Goal: Task Accomplishment & Management: Manage account settings

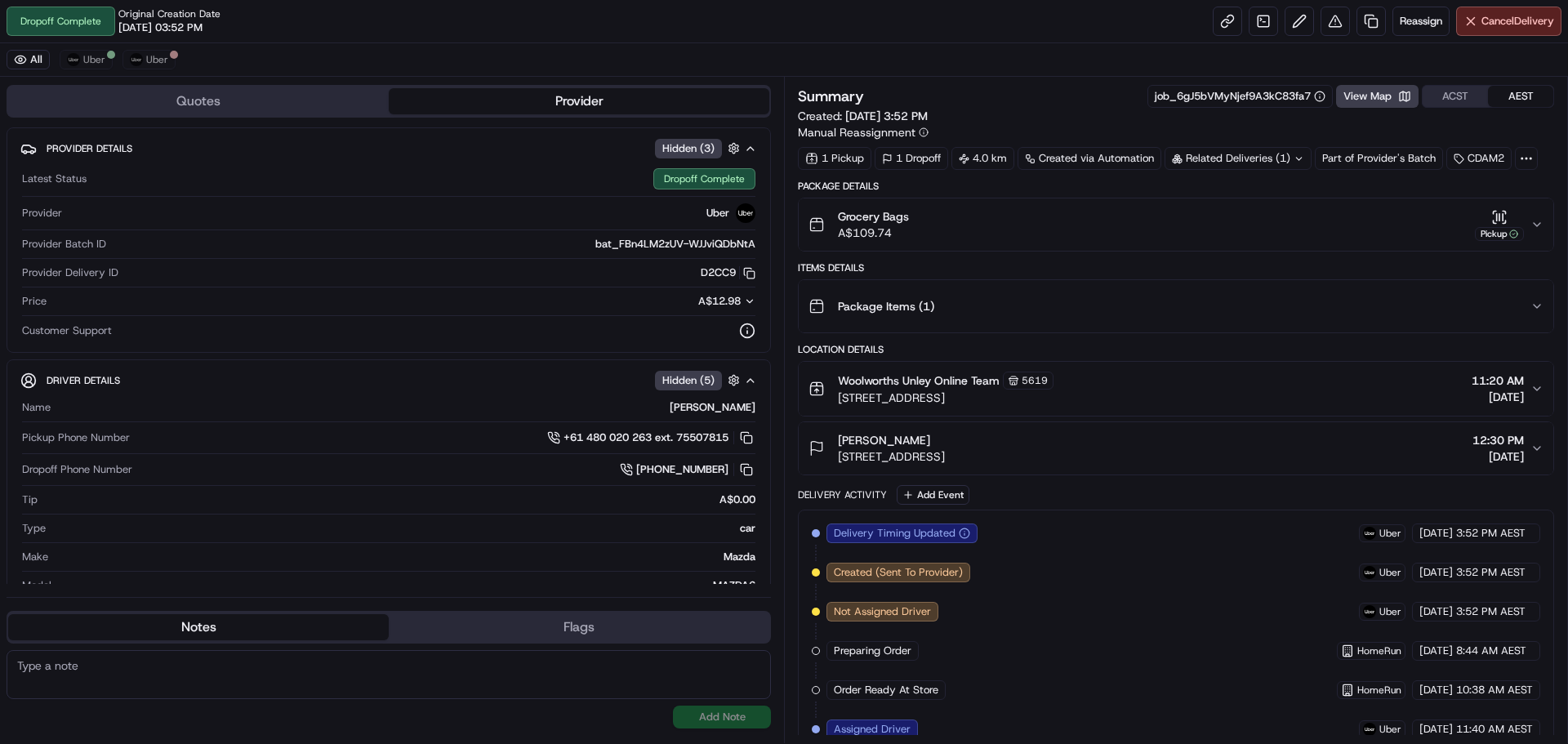
click at [1547, 217] on button "Grocery Bags A$109.74 Pickup" at bounding box center [1176, 224] width 755 height 52
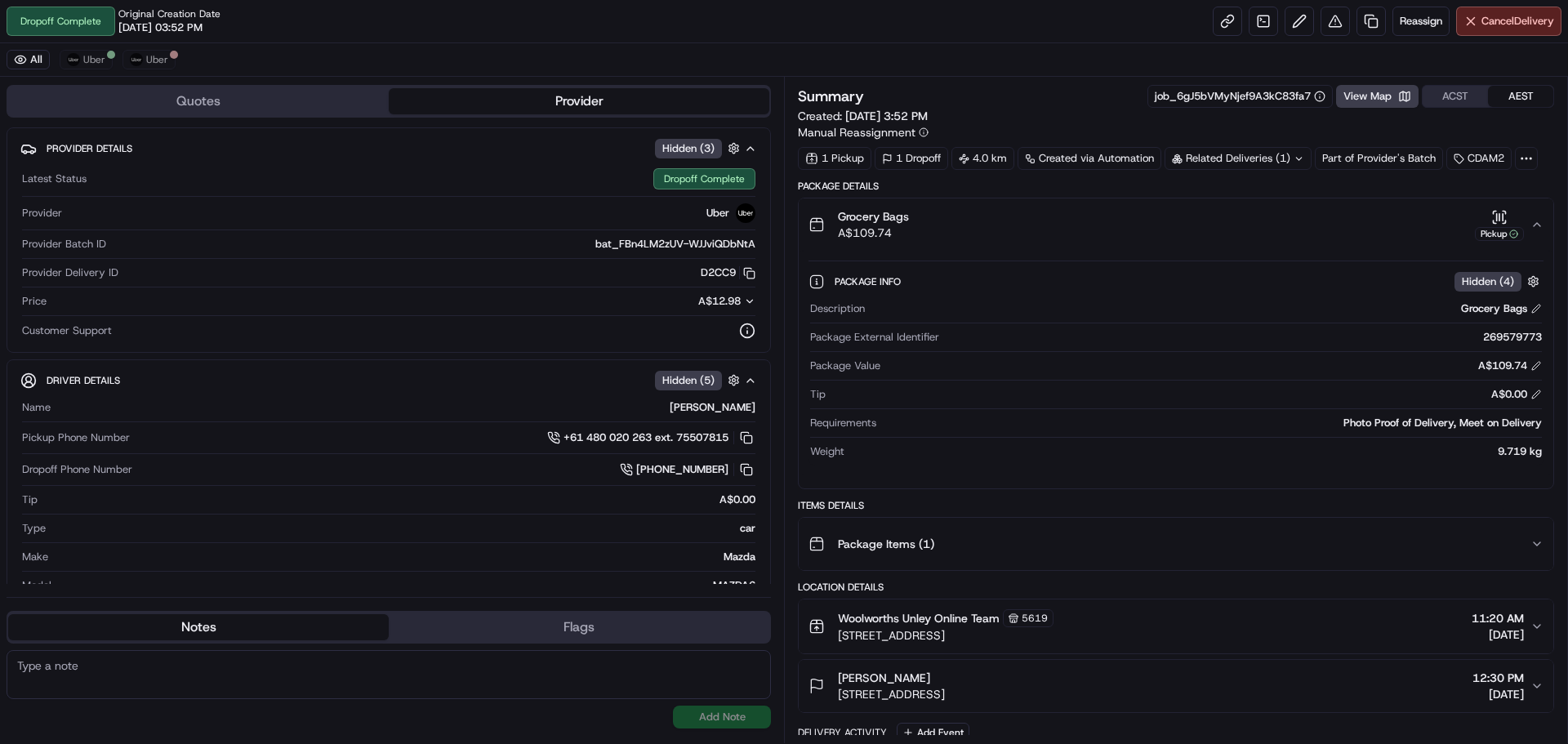
click at [1547, 219] on button "Grocery Bags A$109.74 Pickup" at bounding box center [1176, 224] width 755 height 52
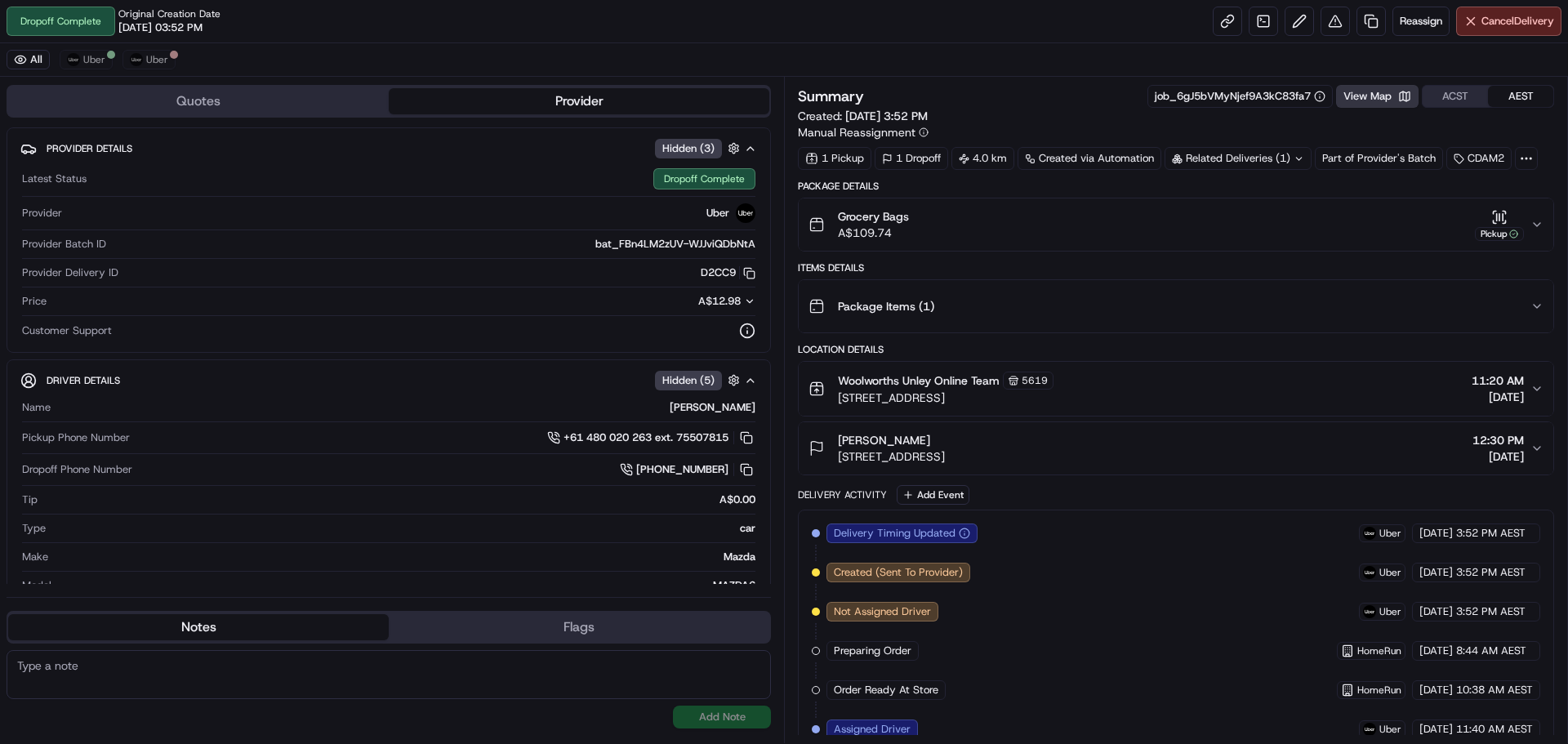
click at [1400, 93] on button "View Map" at bounding box center [1378, 97] width 83 height 23
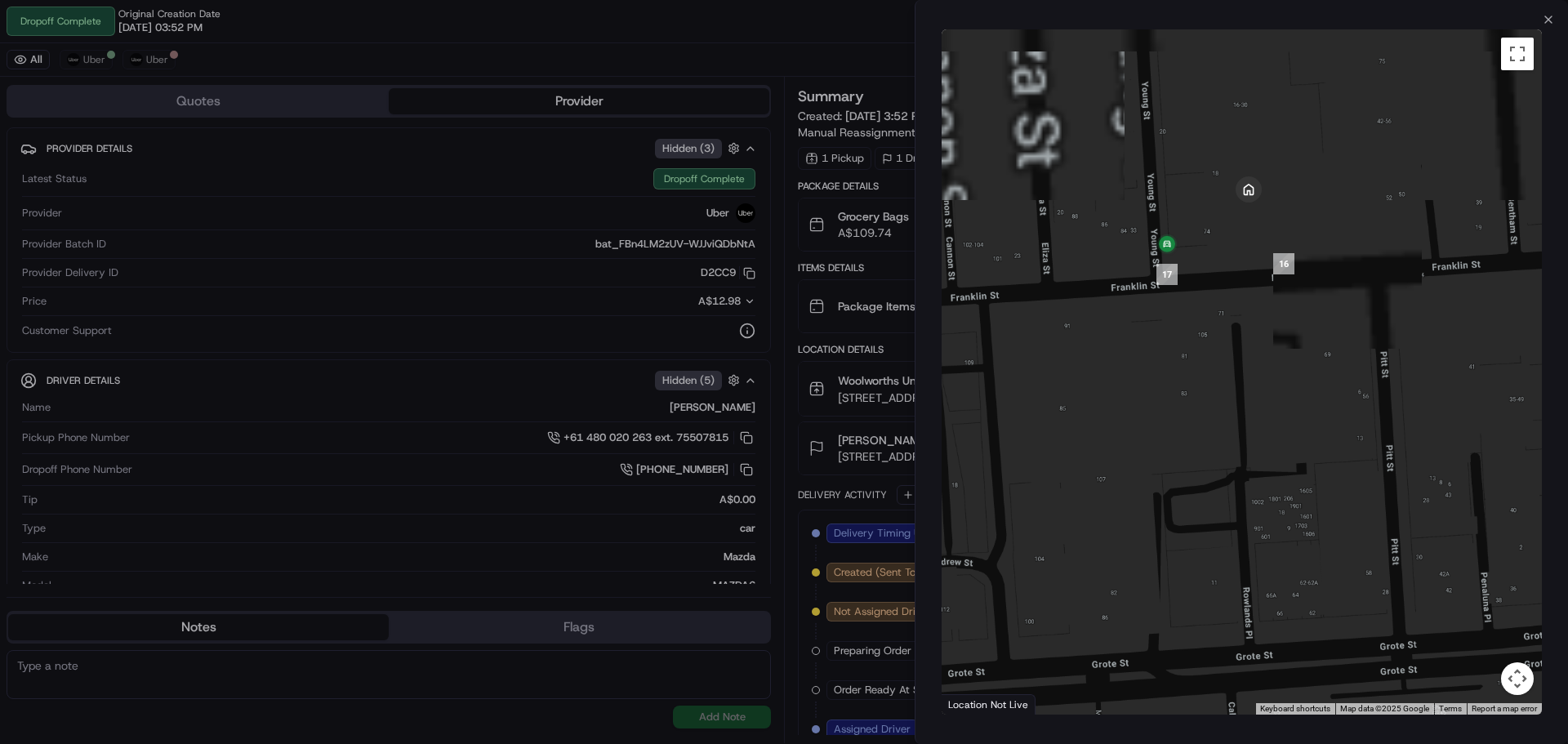
drag, startPoint x: 1192, startPoint y: 124, endPoint x: 1195, endPoint y: 626, distance: 502.0
click at [1195, 626] on div at bounding box center [1242, 372] width 600 height 685
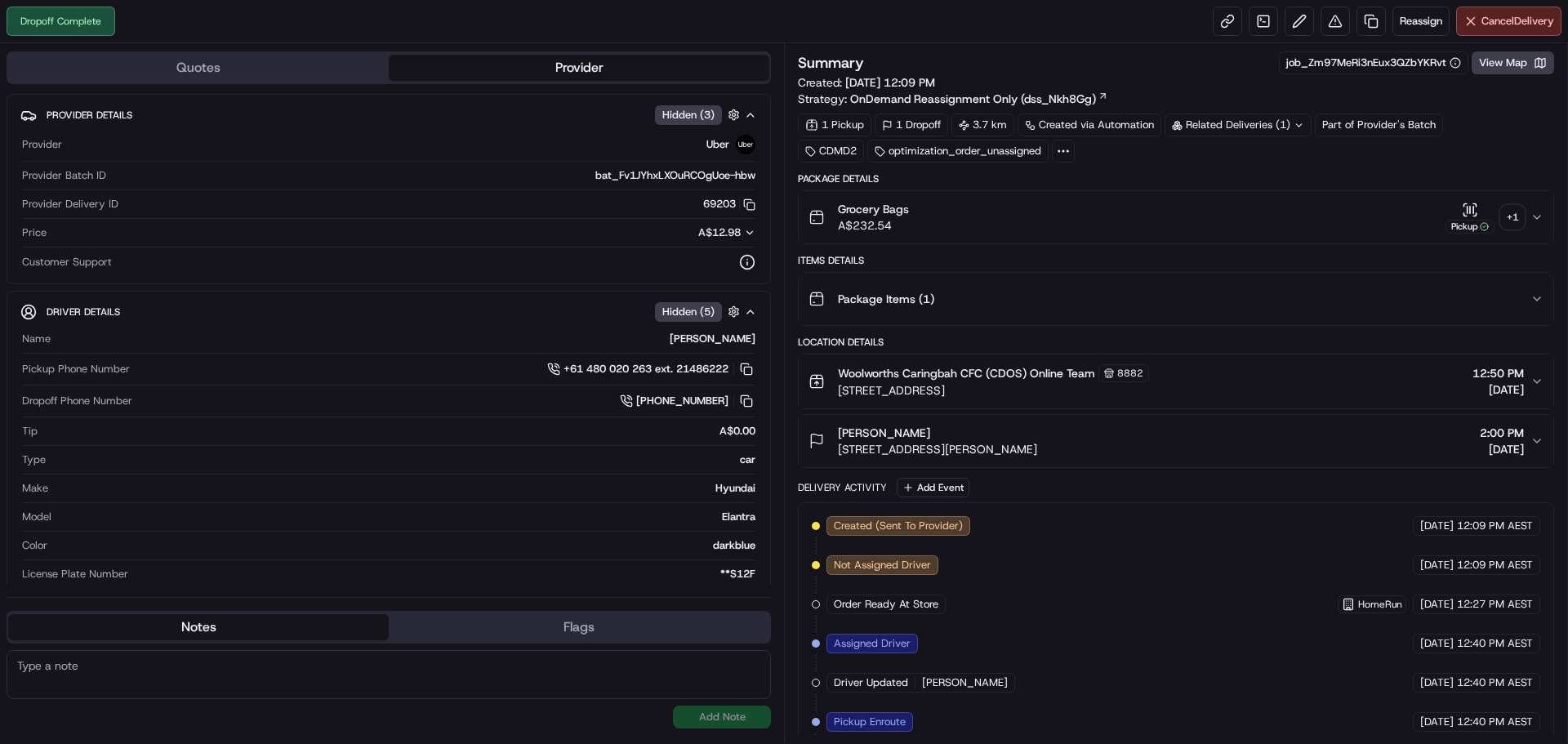
click at [1511, 217] on div "+ 1" at bounding box center [1513, 218] width 23 height 23
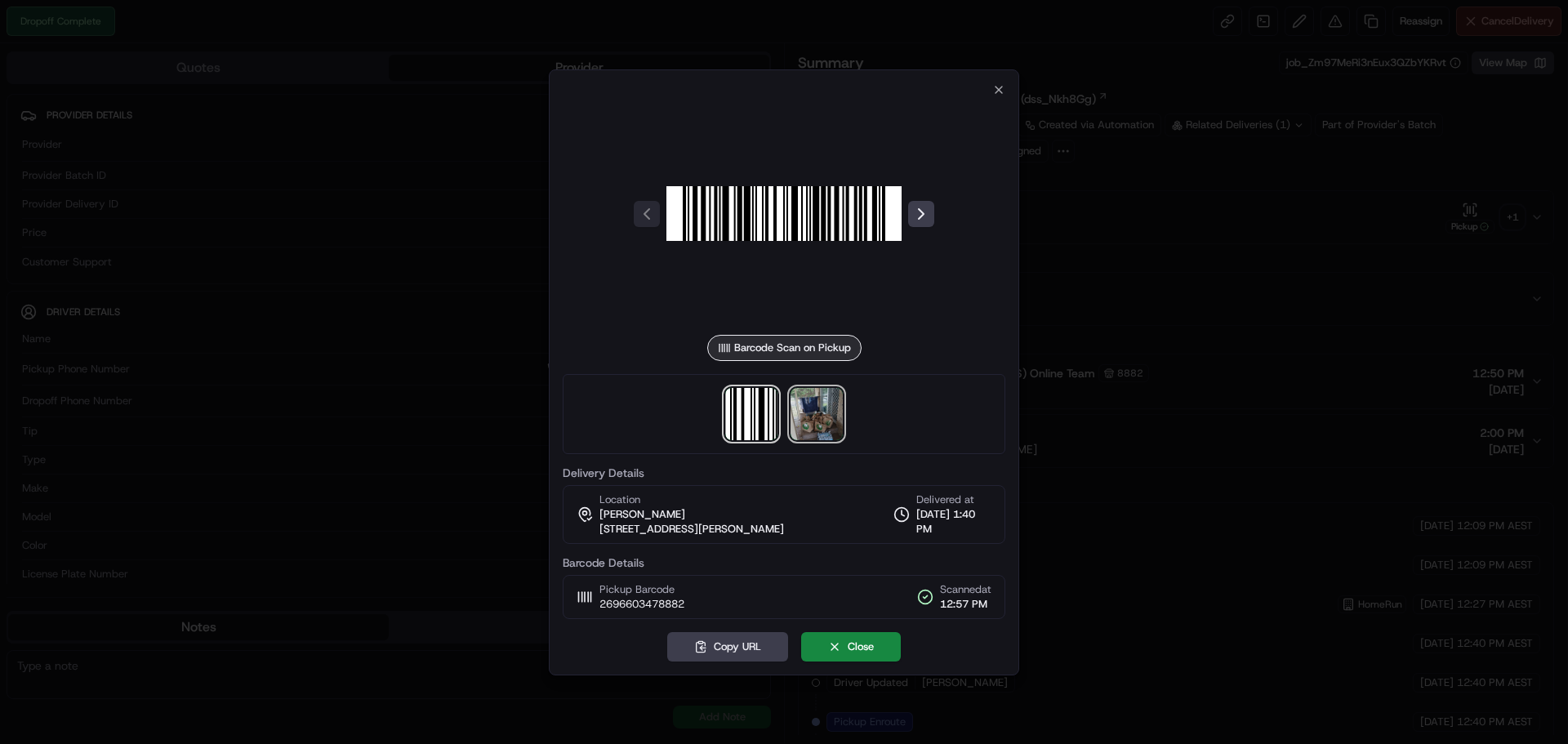
click at [796, 416] on img at bounding box center [816, 414] width 52 height 52
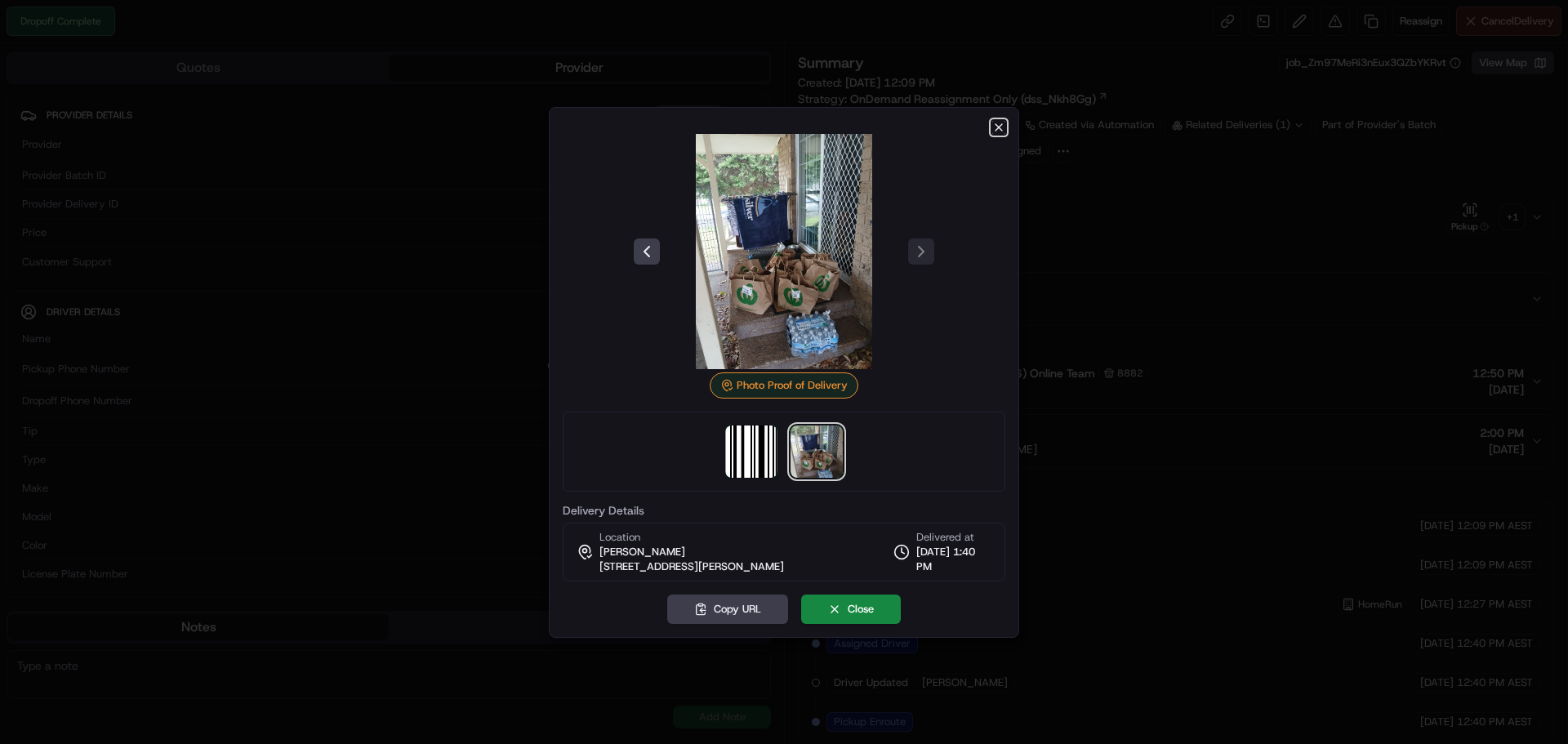
click at [993, 127] on icon "button" at bounding box center [999, 127] width 13 height 13
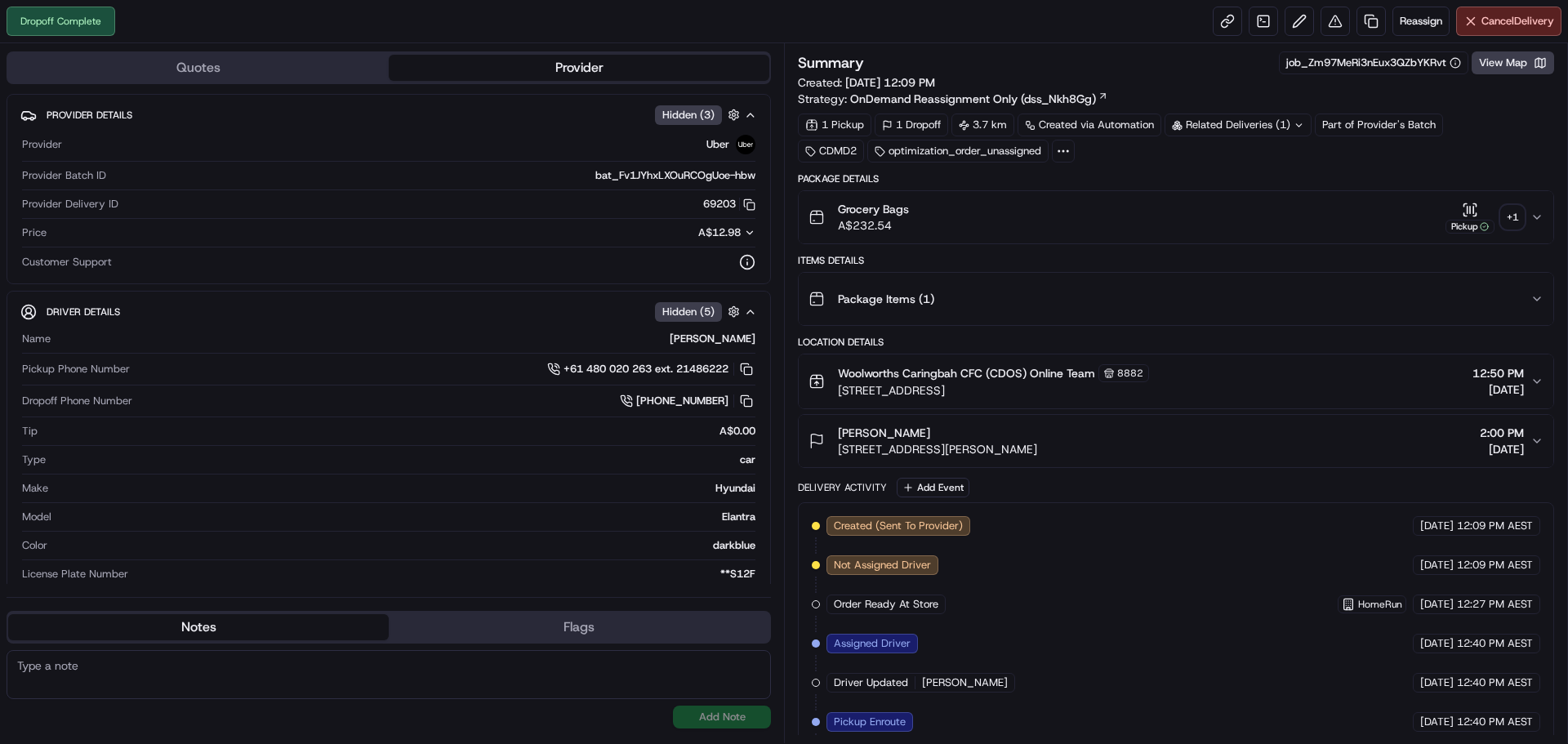
click at [1514, 220] on div "+ 1" at bounding box center [1513, 218] width 23 height 23
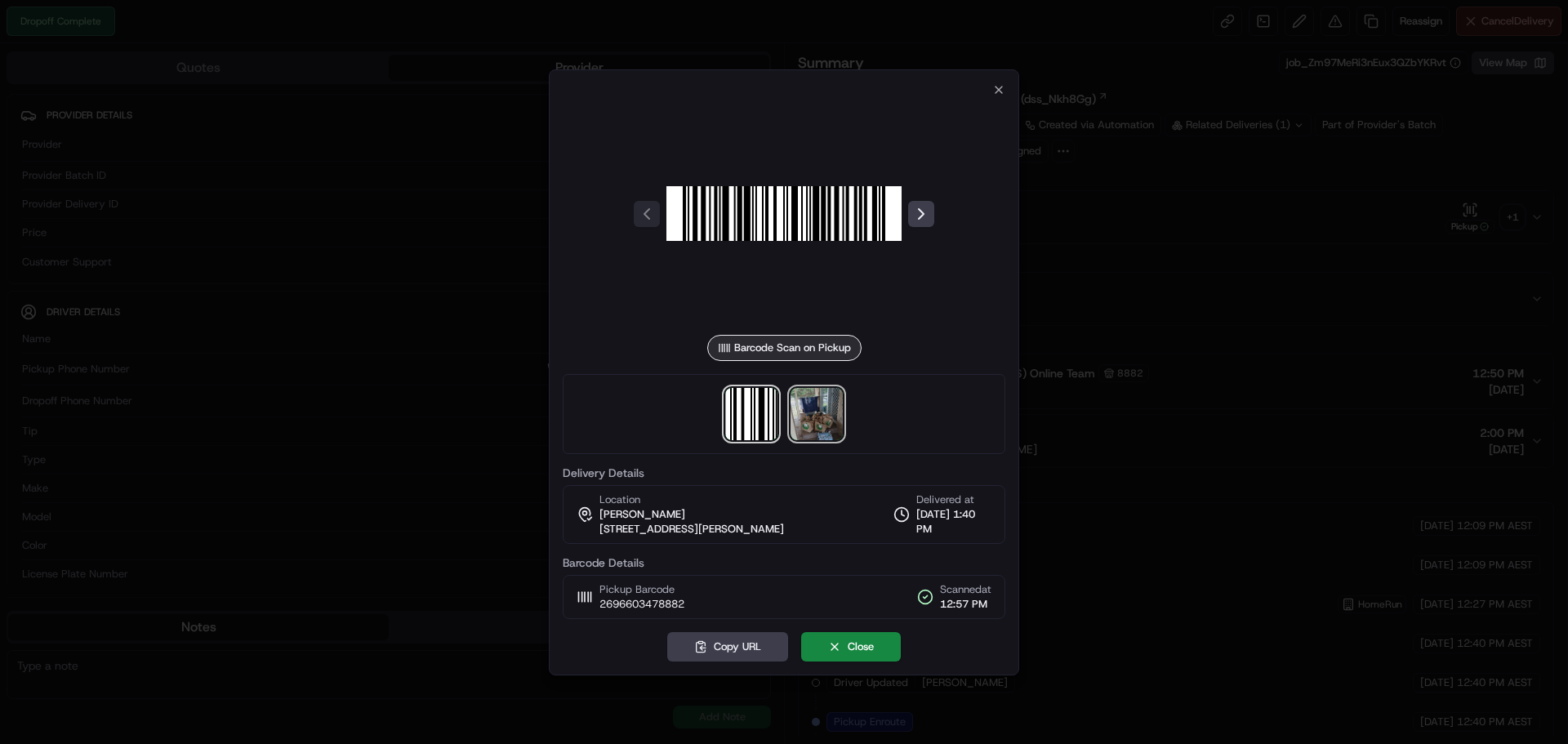
click at [825, 419] on img at bounding box center [816, 414] width 52 height 52
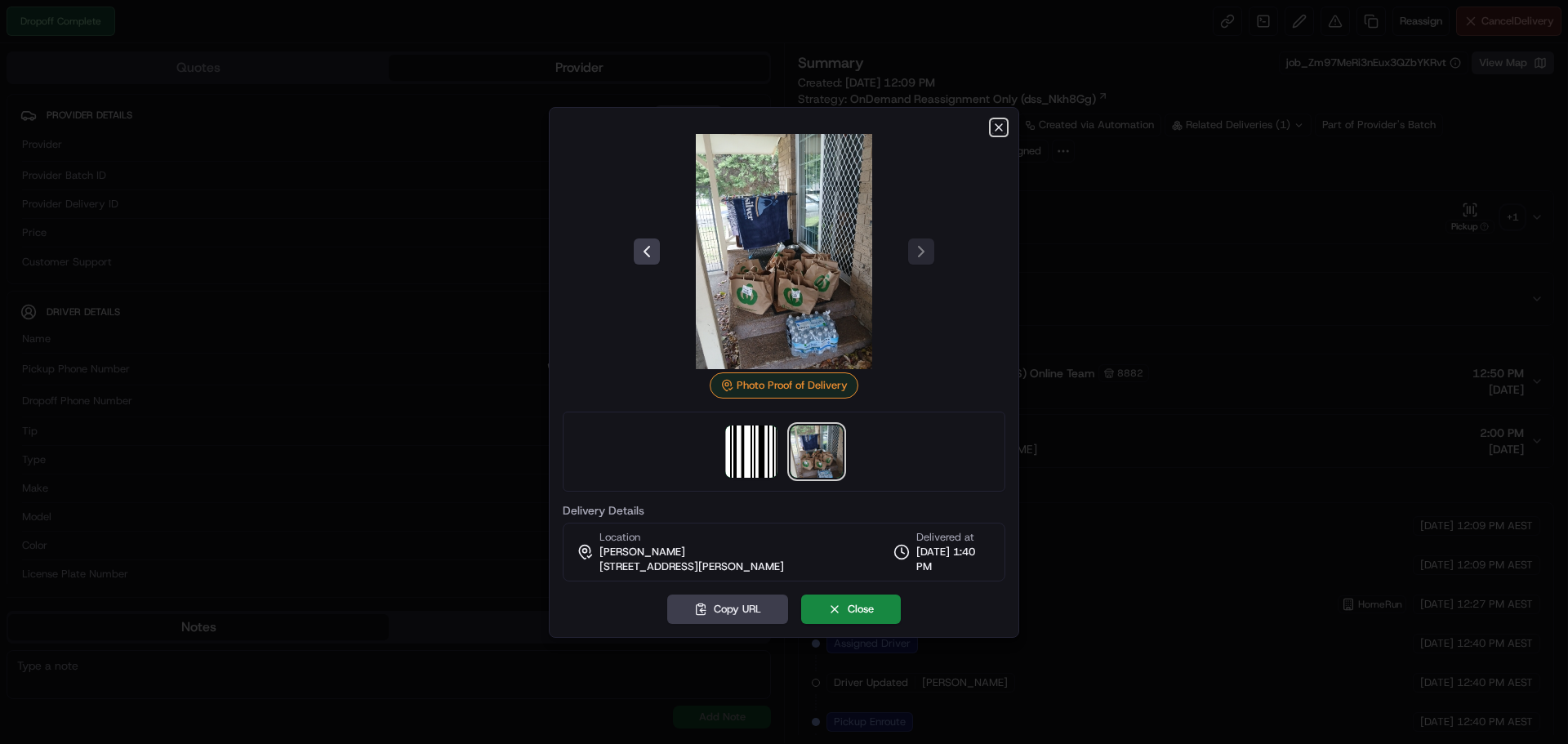
click at [998, 127] on icon "button" at bounding box center [999, 127] width 7 height 7
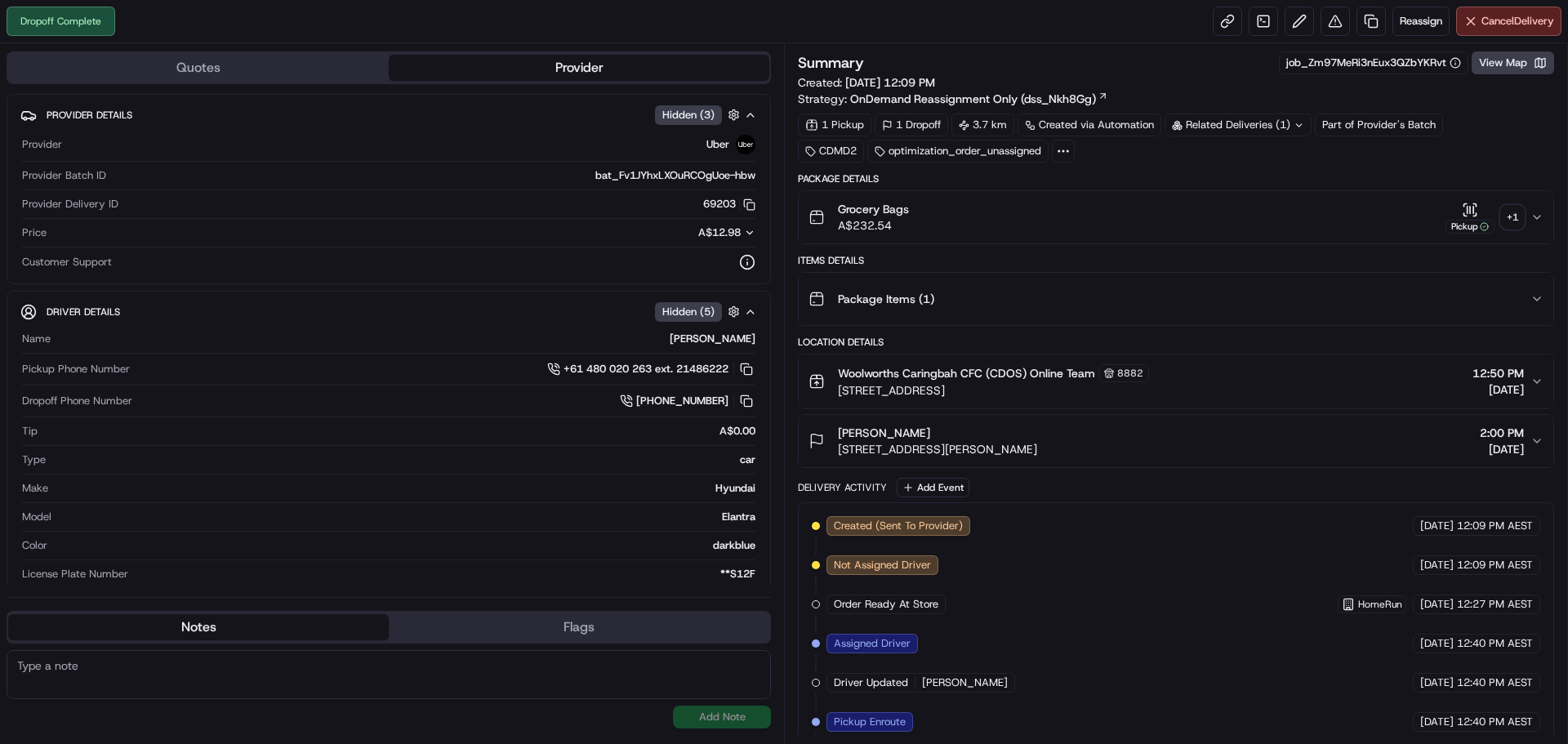
click at [929, 22] on div "Dropoff Complete Reassign Cancel Delivery" at bounding box center [784, 22] width 1568 height 43
click at [1037, 440] on div "[PERSON_NAME]" at bounding box center [937, 433] width 200 height 17
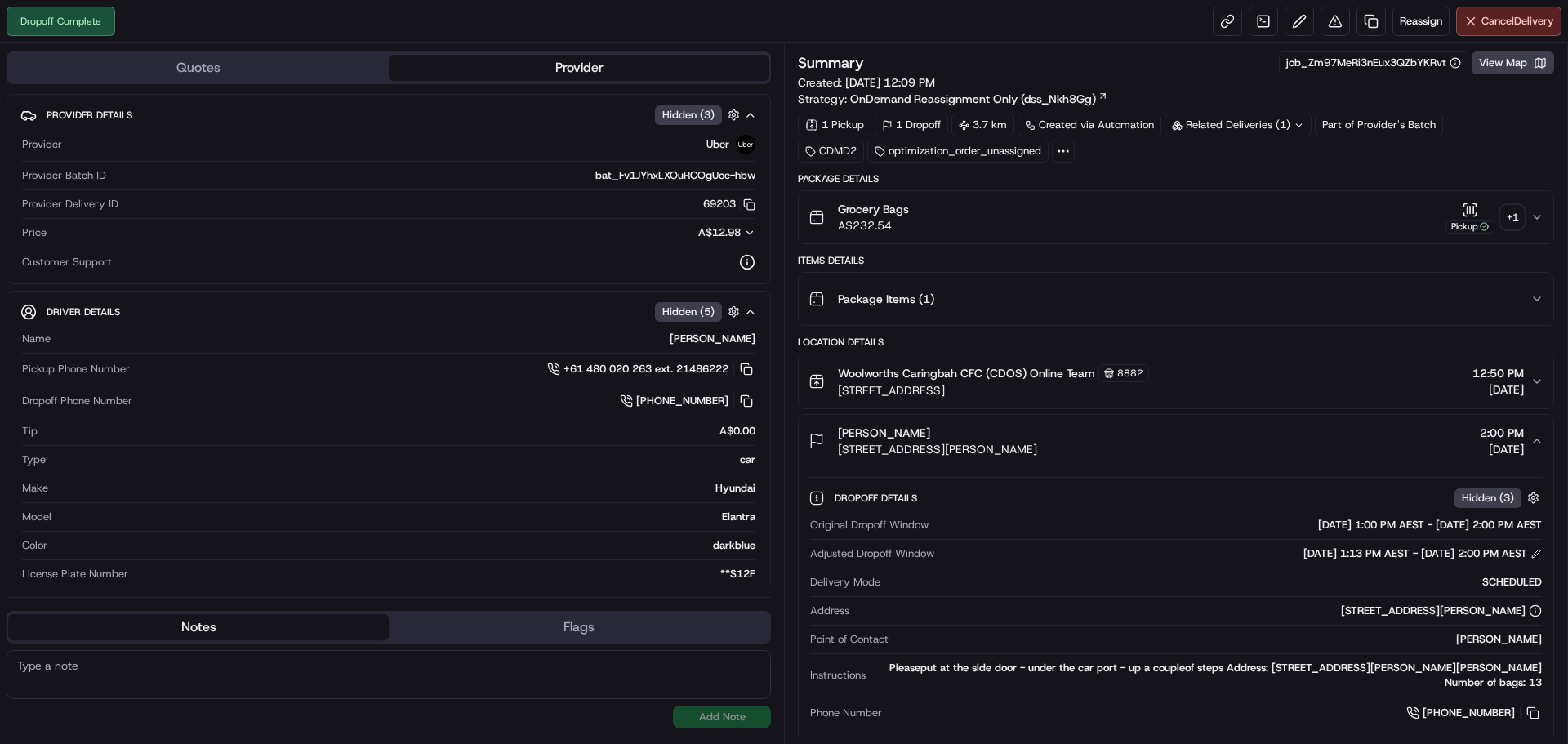
click at [998, 442] on span "[STREET_ADDRESS][PERSON_NAME]" at bounding box center [937, 449] width 200 height 17
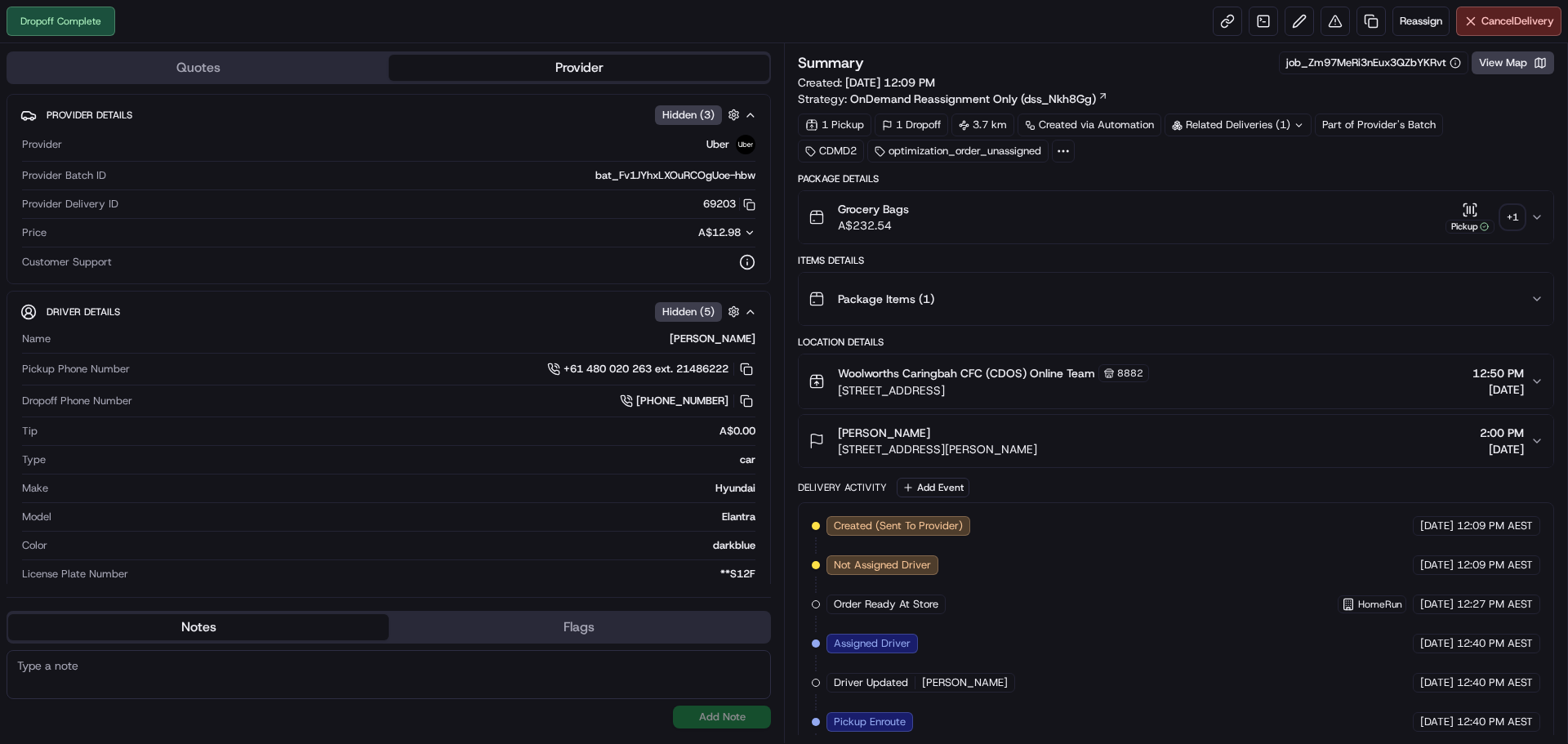
click at [997, 442] on span "[STREET_ADDRESS][PERSON_NAME]" at bounding box center [937, 449] width 200 height 17
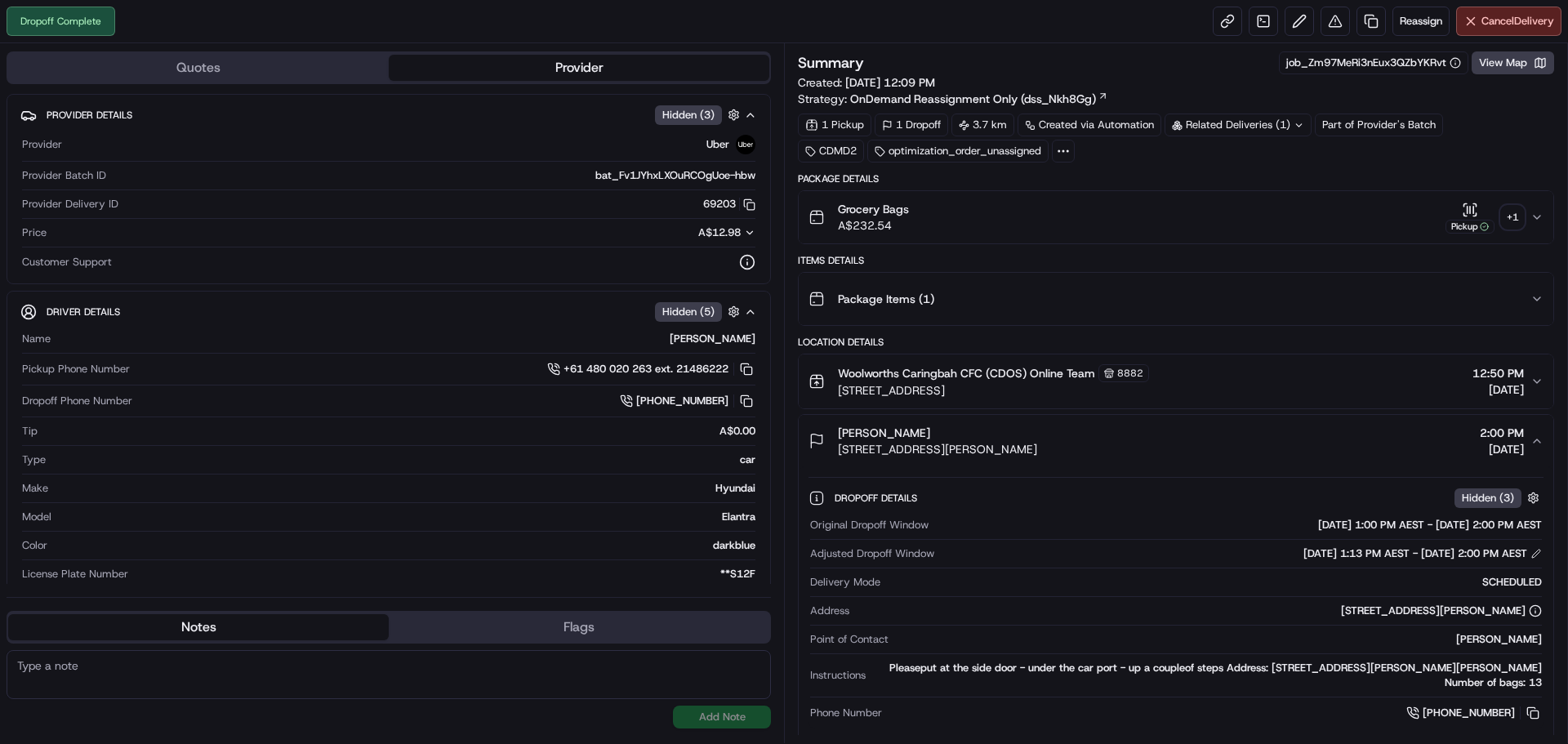
click at [748, 19] on div "Dropoff Complete Reassign Cancel Delivery" at bounding box center [784, 22] width 1568 height 43
click at [1486, 62] on button "View Map" at bounding box center [1513, 63] width 83 height 23
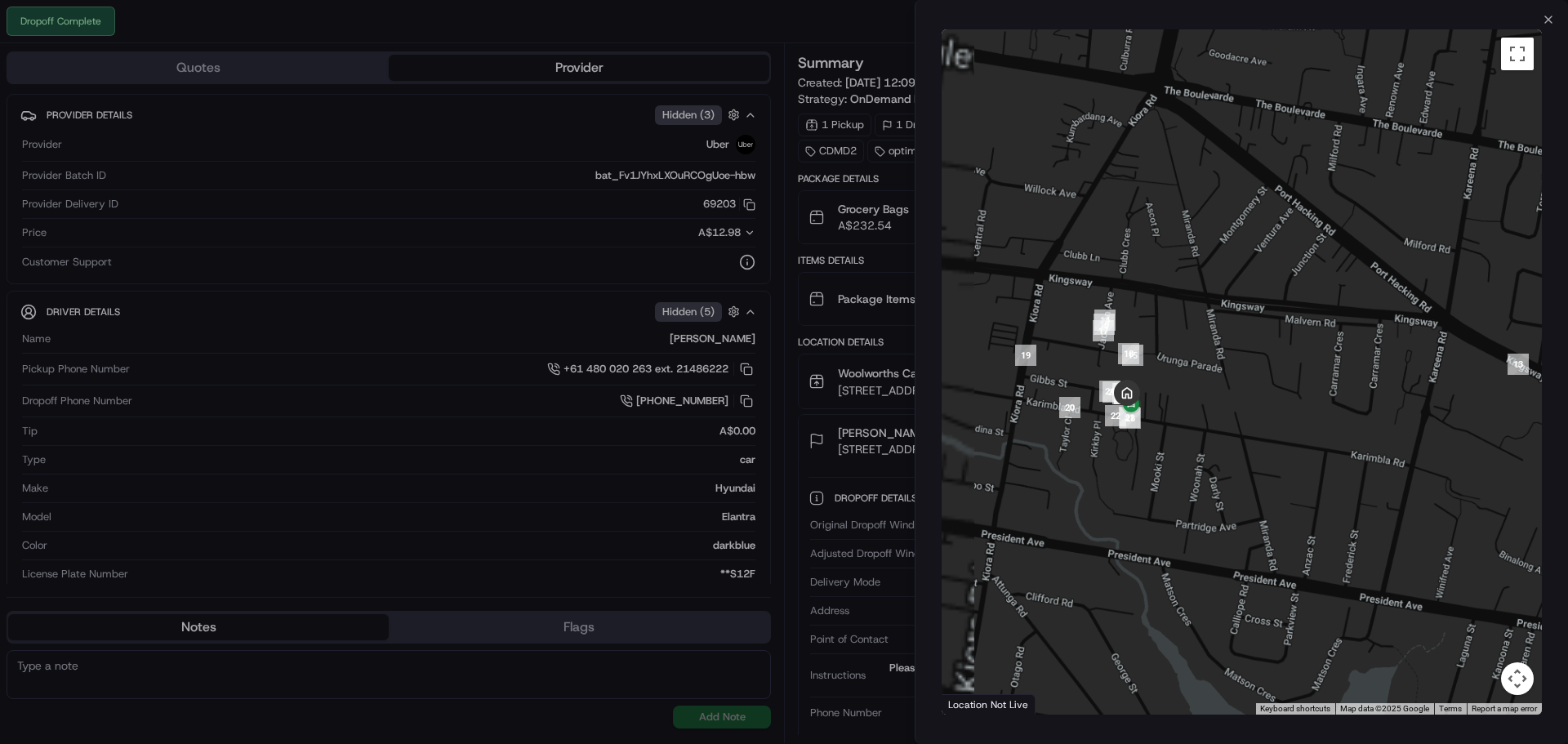
drag, startPoint x: 1114, startPoint y: 385, endPoint x: 1190, endPoint y: 396, distance: 76.8
click at [1190, 396] on div at bounding box center [1242, 372] width 600 height 685
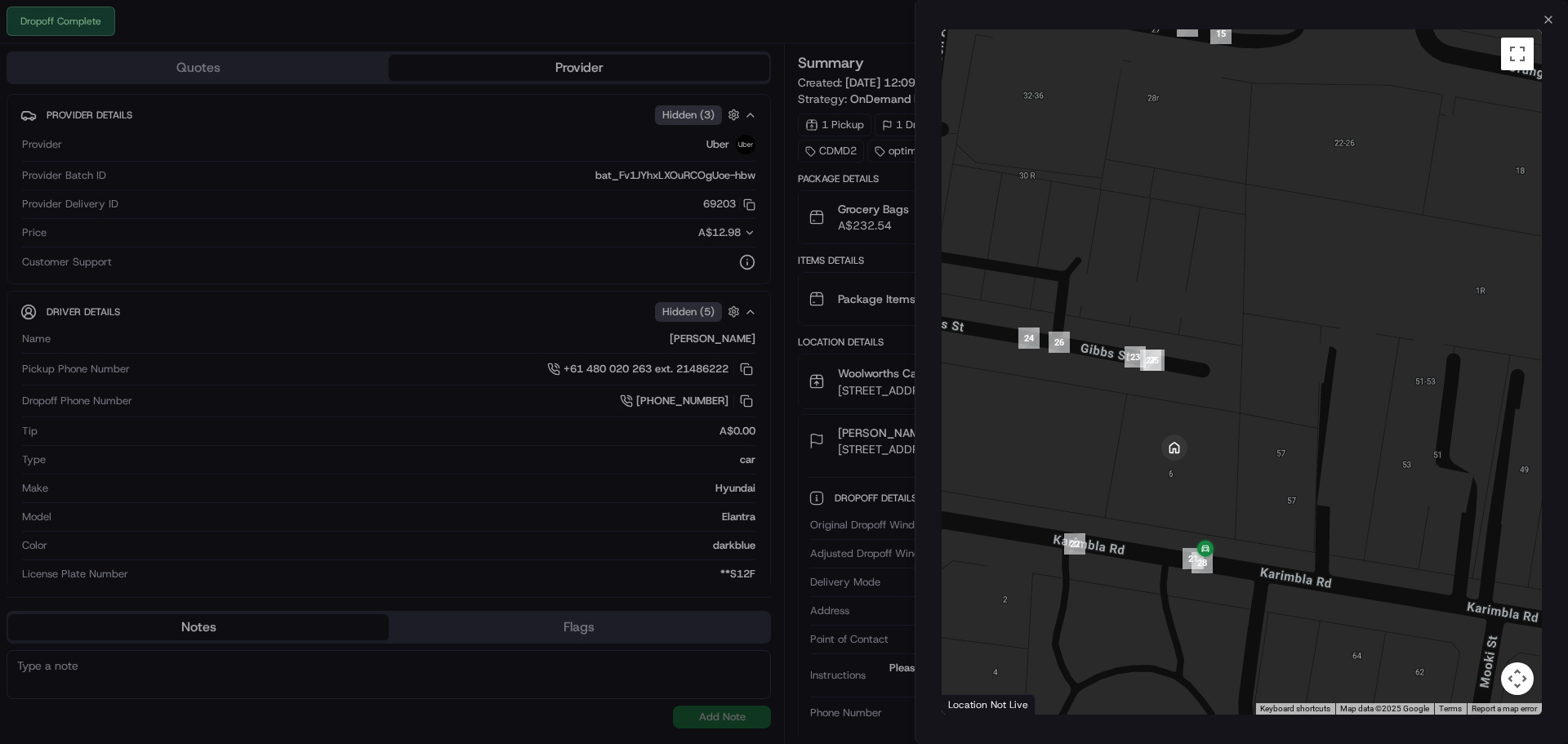
drag, startPoint x: 1210, startPoint y: 438, endPoint x: 1254, endPoint y: 457, distance: 47.9
click at [1254, 457] on div at bounding box center [1242, 372] width 600 height 685
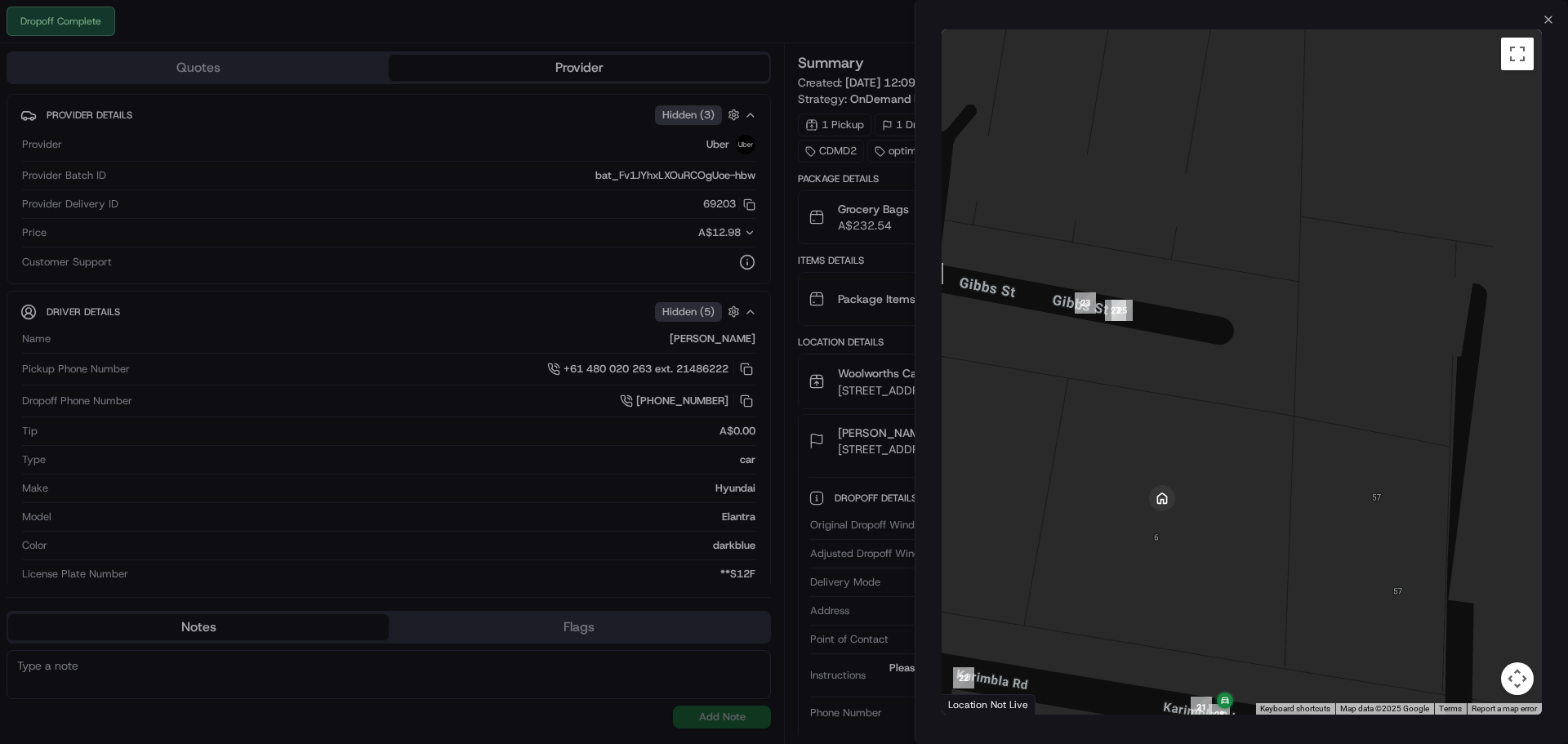
drag, startPoint x: 1153, startPoint y: 430, endPoint x: 1206, endPoint y: 479, distance: 72.2
click at [1206, 479] on div at bounding box center [1242, 372] width 600 height 685
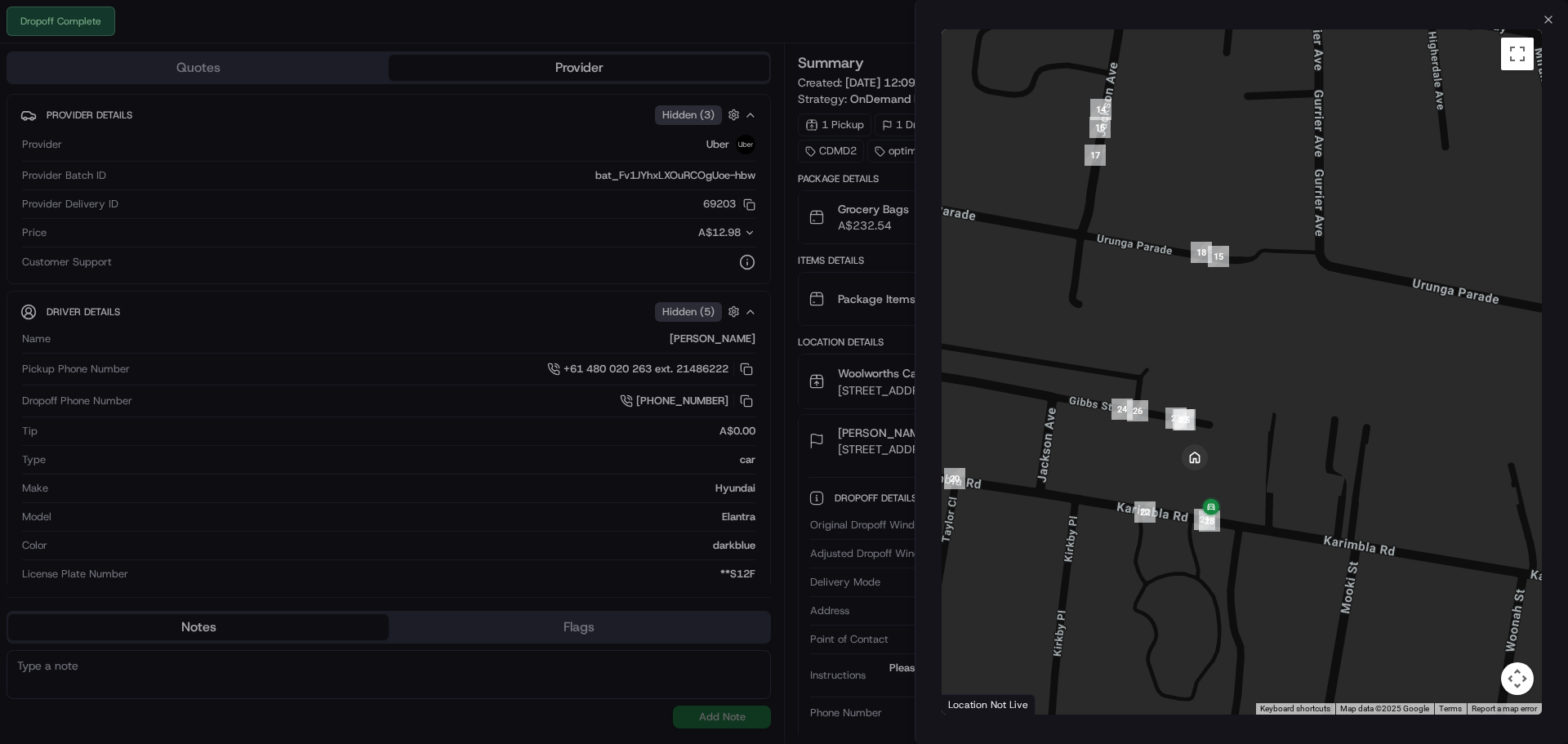
click at [1290, 465] on div at bounding box center [1242, 372] width 600 height 685
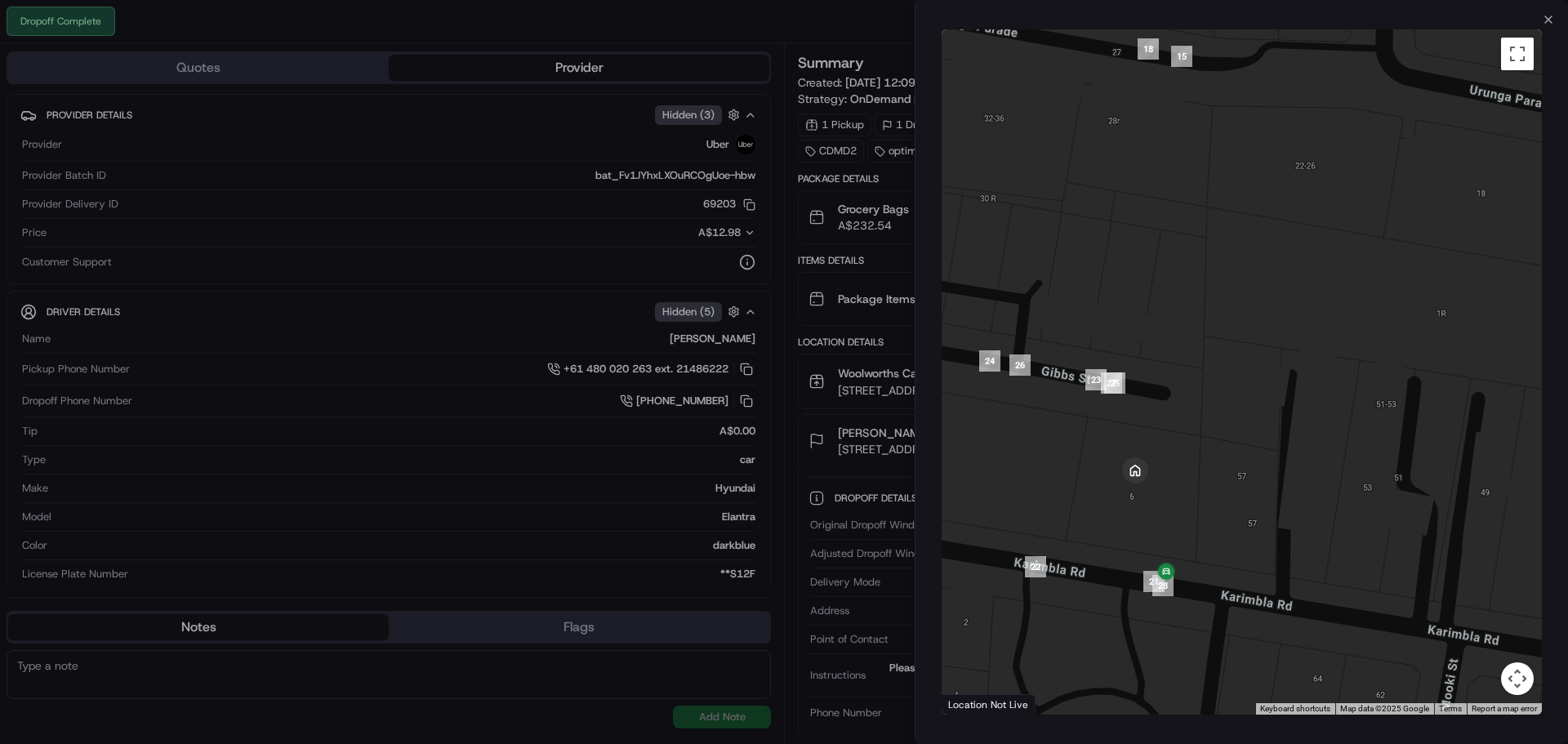
drag, startPoint x: 1169, startPoint y: 422, endPoint x: 1276, endPoint y: 409, distance: 107.8
click at [1276, 409] on div at bounding box center [1242, 372] width 600 height 685
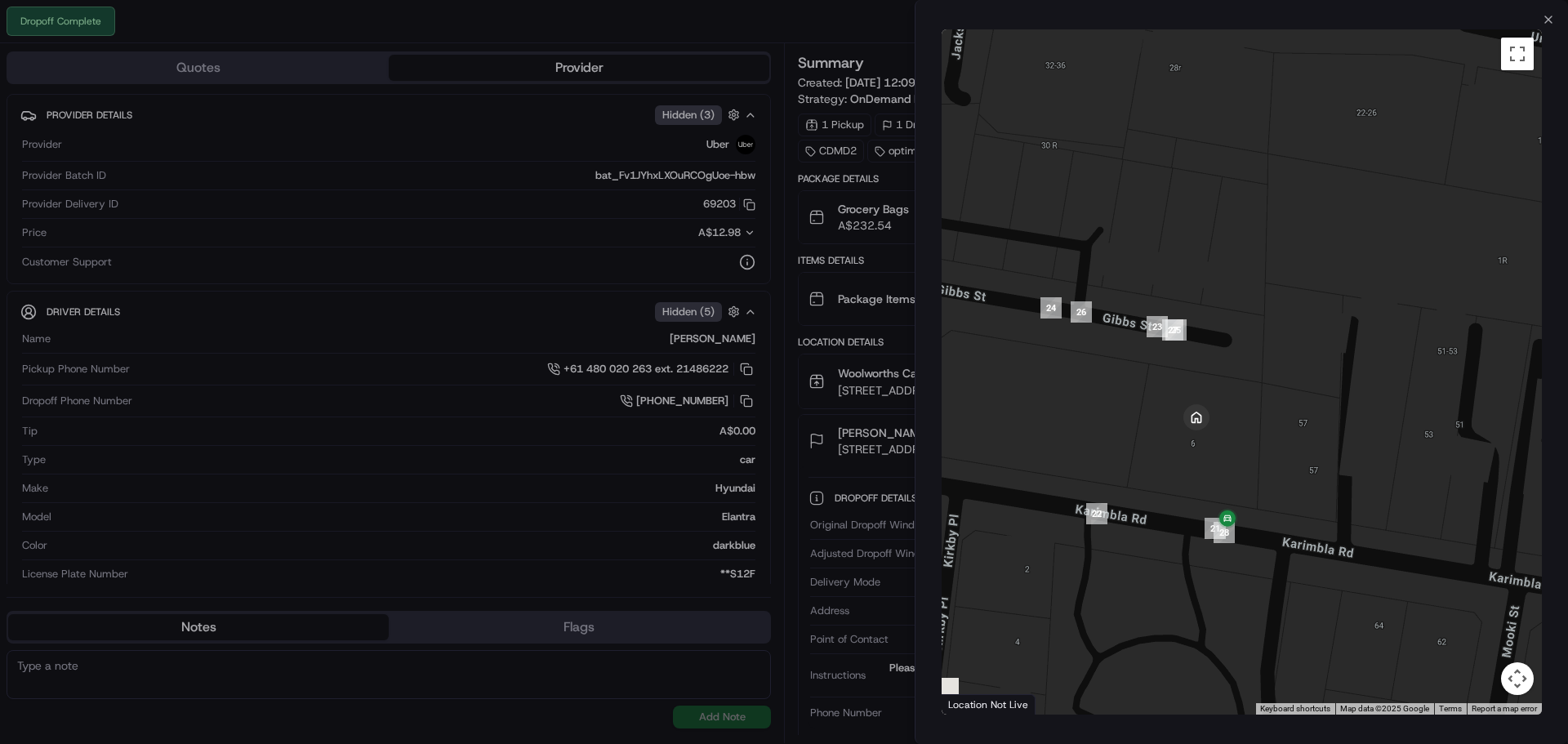
drag, startPoint x: 1361, startPoint y: 413, endPoint x: 1311, endPoint y: 353, distance: 78.1
click at [1311, 353] on div at bounding box center [1242, 372] width 600 height 685
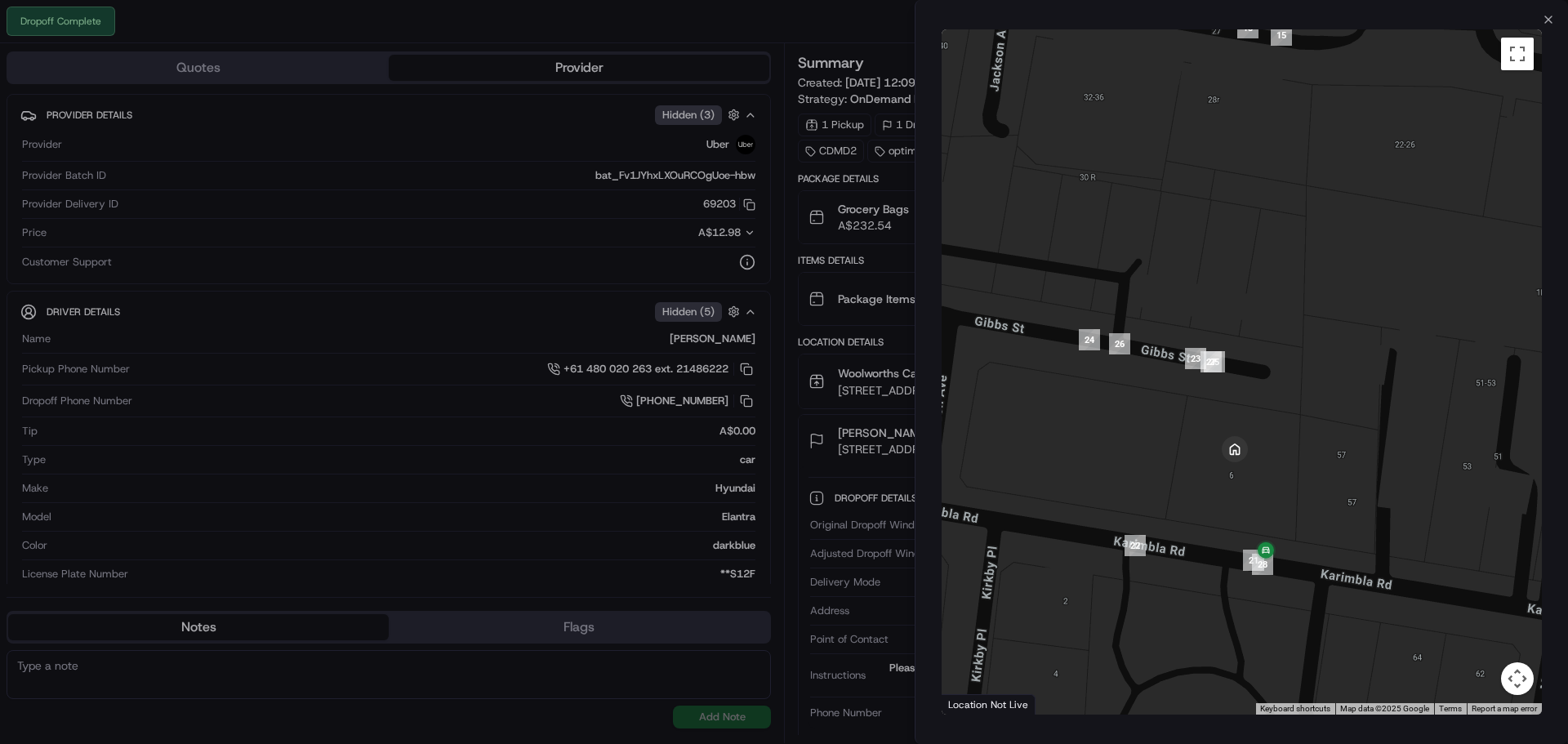
drag, startPoint x: 1234, startPoint y: 374, endPoint x: 1282, endPoint y: 415, distance: 63.1
click at [1282, 415] on div at bounding box center [1242, 372] width 600 height 685
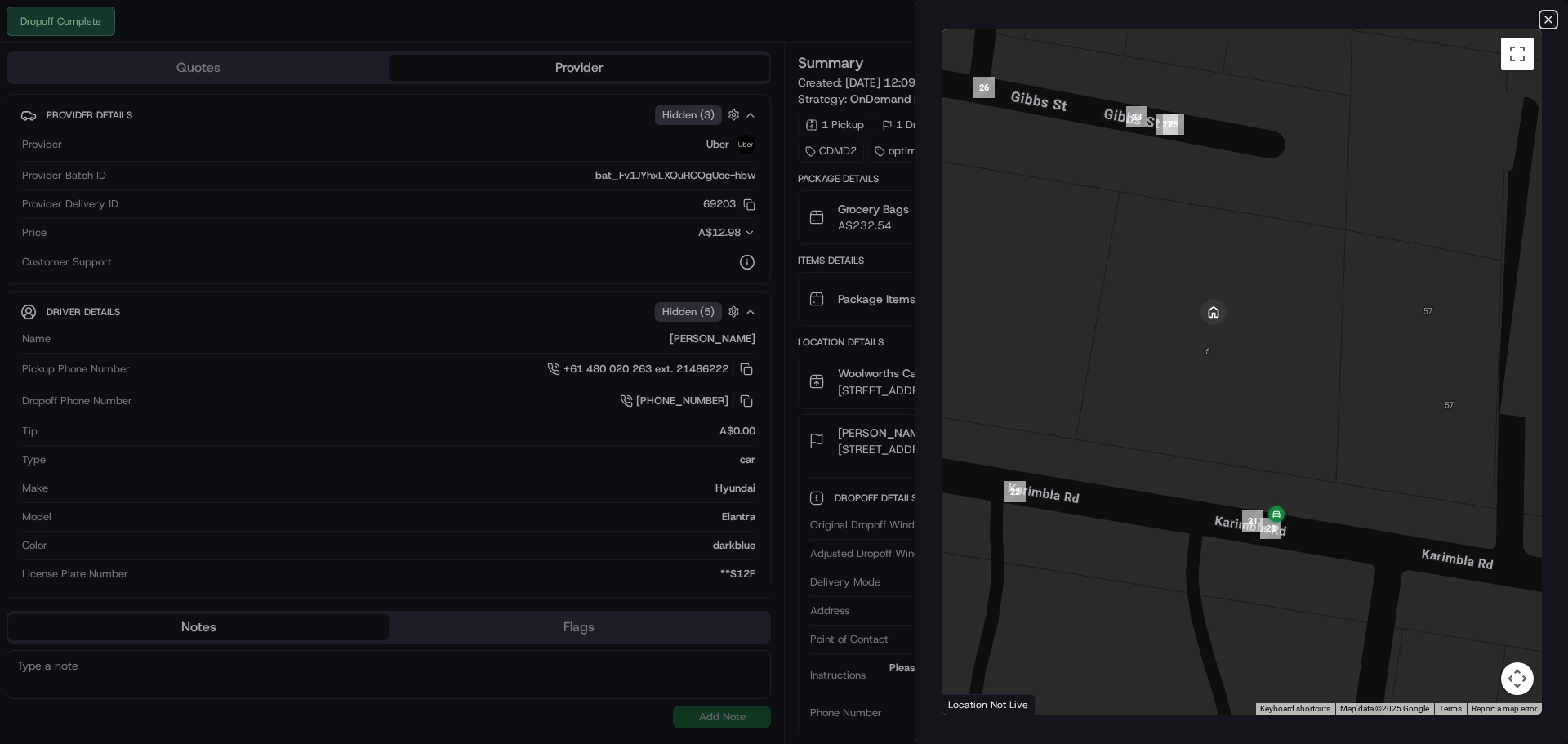
click at [1548, 19] on icon "button" at bounding box center [1549, 20] width 7 height 7
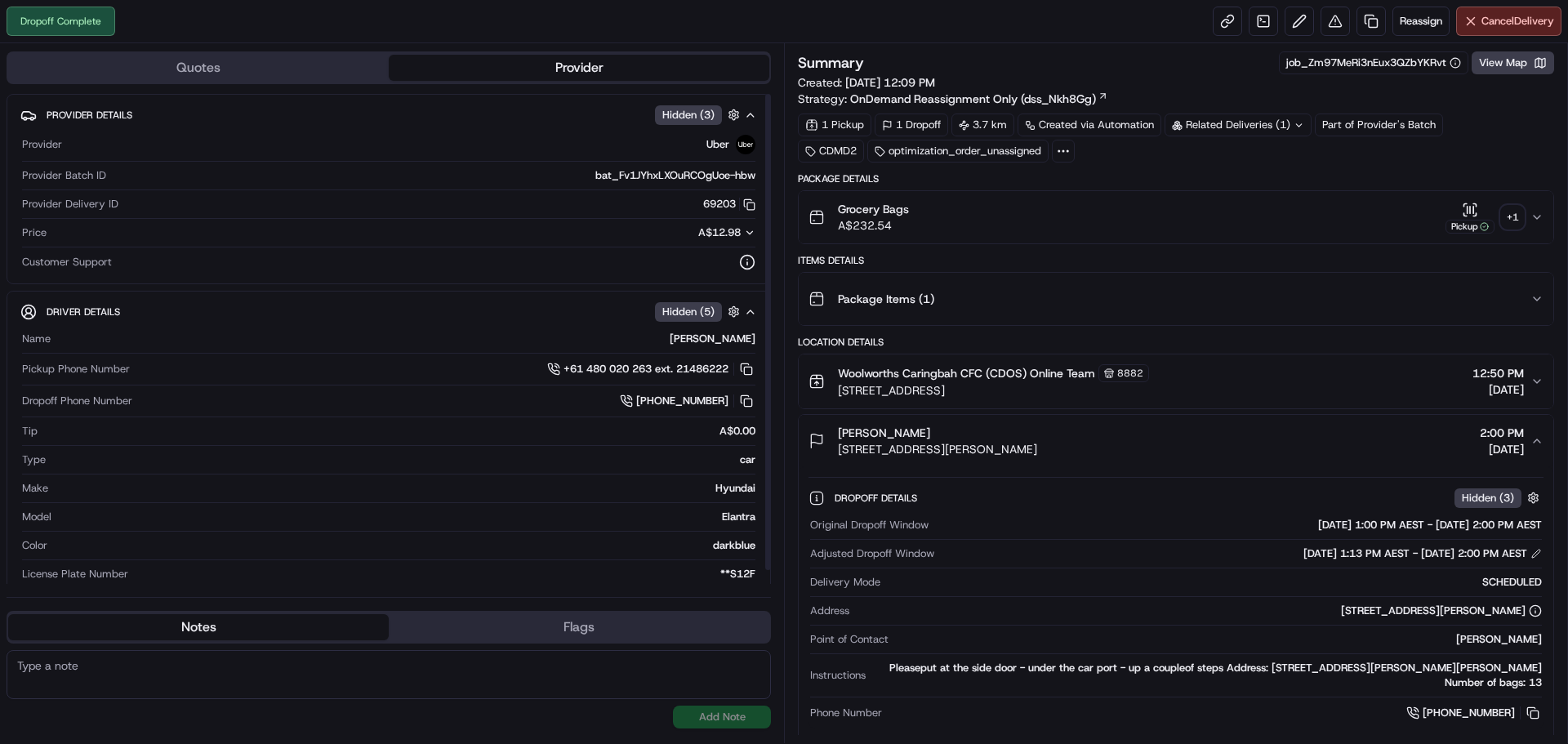
click at [777, 16] on div "Dropoff Complete Reassign Cancel Delivery" at bounding box center [784, 22] width 1568 height 43
click at [954, 35] on div "Dropoff Complete Reassign Cancel Delivery" at bounding box center [784, 22] width 1568 height 43
